Goal: Transaction & Acquisition: Obtain resource

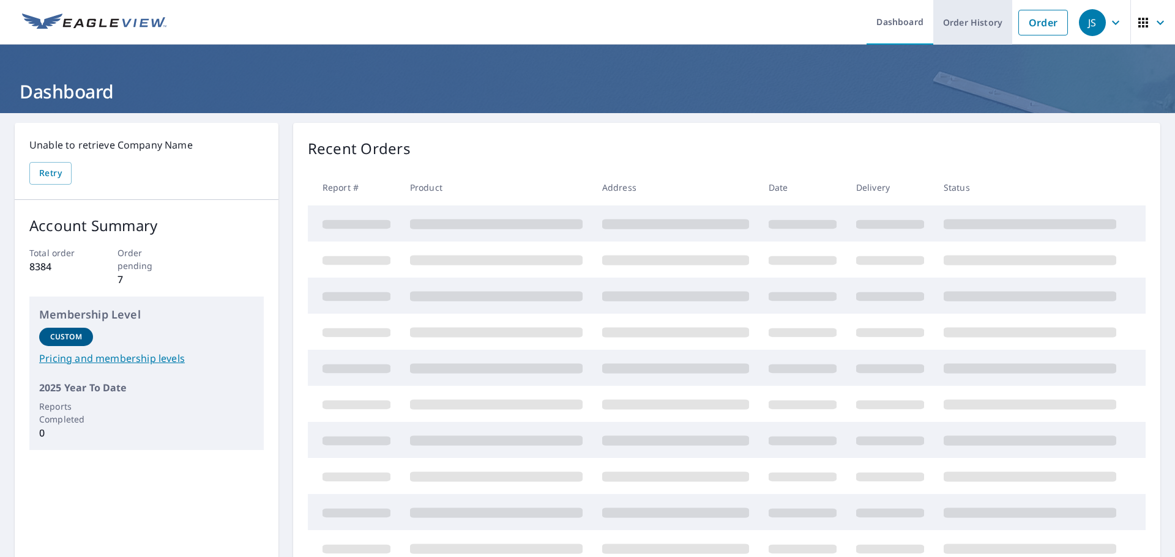
click at [956, 29] on link "Order History" at bounding box center [972, 22] width 79 height 45
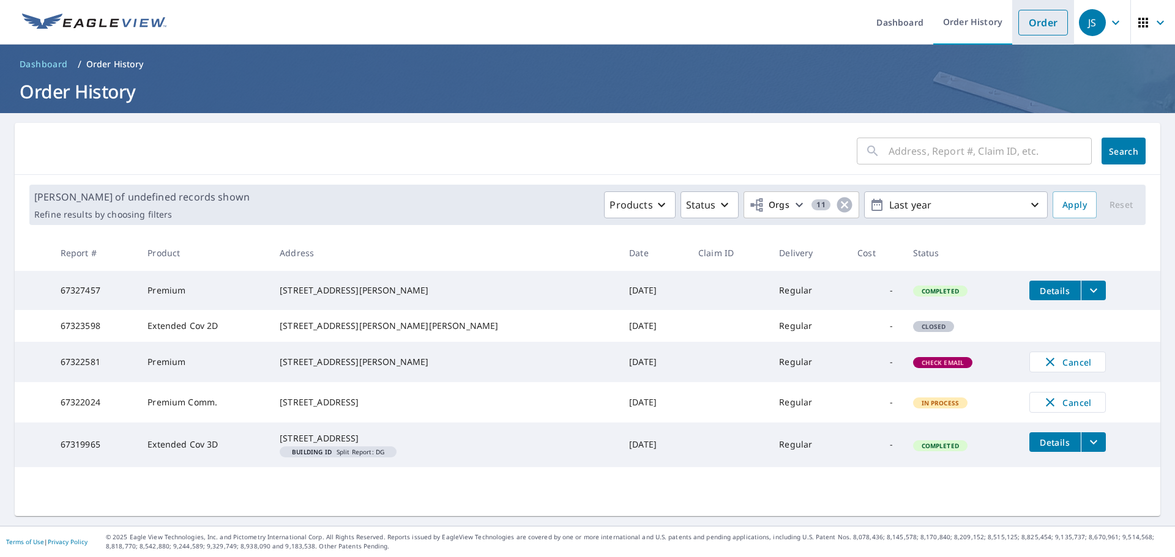
click at [1029, 25] on link "Order" at bounding box center [1043, 23] width 50 height 26
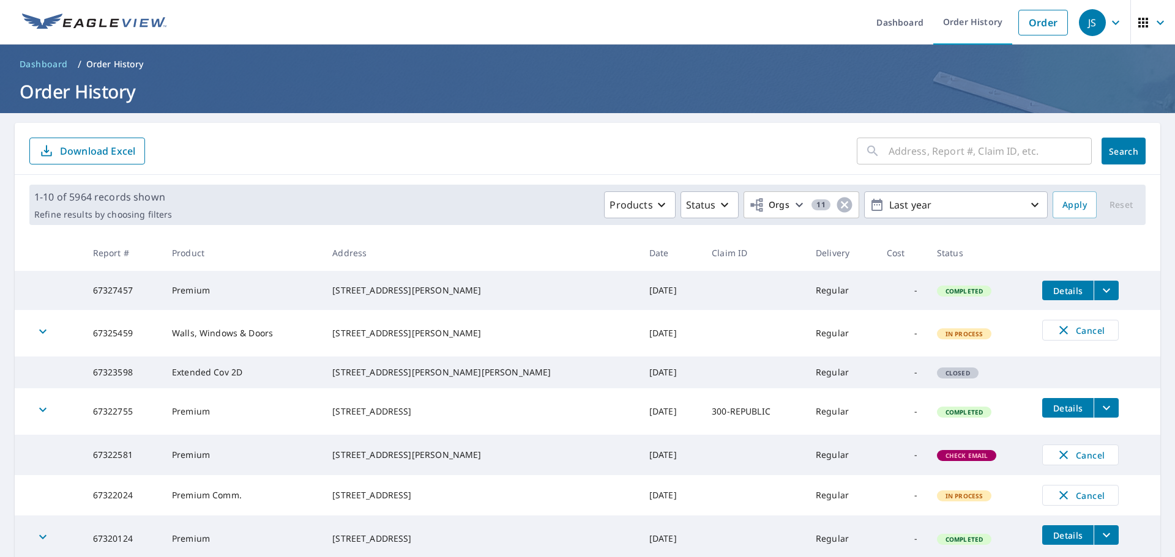
click at [942, 154] on input "text" at bounding box center [990, 151] width 203 height 34
type input "5"
type input "279 broug"
click button "Search" at bounding box center [1123, 151] width 44 height 27
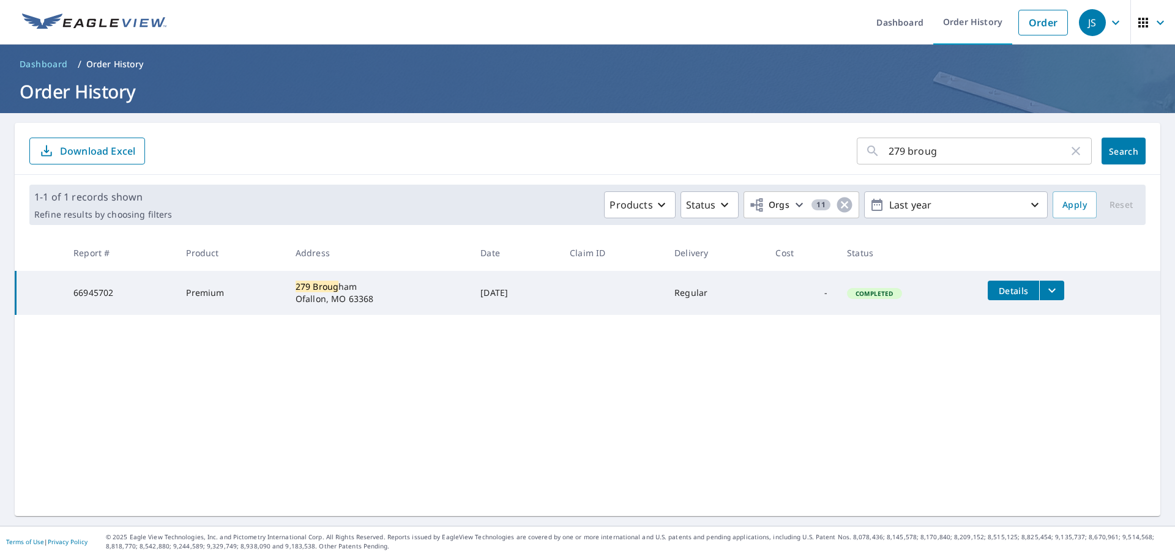
click at [1051, 294] on icon "filesDropdownBtn-66945702" at bounding box center [1052, 290] width 15 height 15
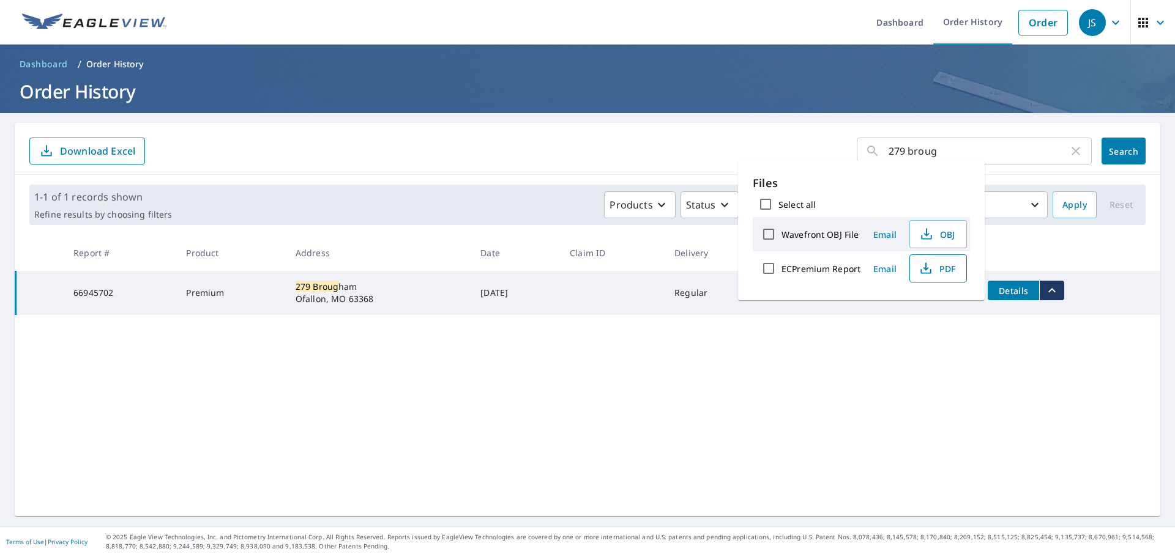
click at [932, 269] on span "PDF" at bounding box center [936, 268] width 39 height 15
